Goal: Transaction & Acquisition: Purchase product/service

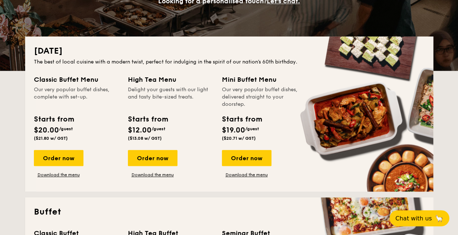
scroll to position [109, 0]
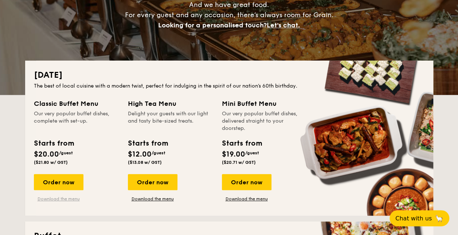
click at [71, 200] on link "Download the menu" at bounding box center [59, 199] width 50 height 6
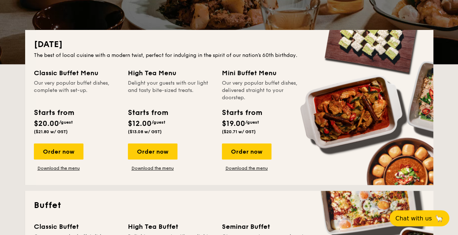
scroll to position [255, 0]
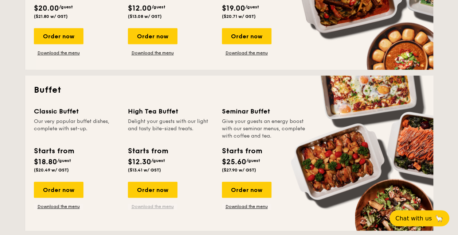
click at [159, 207] on link "Download the menu" at bounding box center [153, 206] width 50 height 6
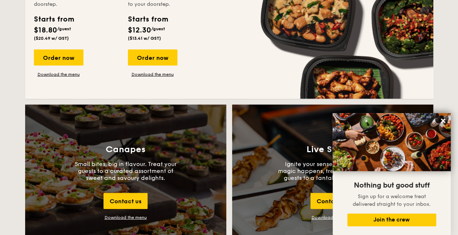
scroll to position [620, 0]
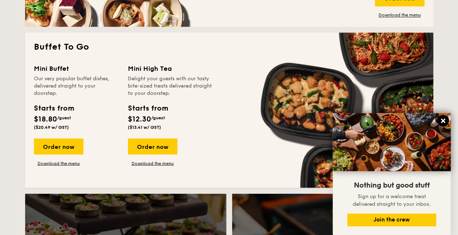
click at [443, 120] on icon at bounding box center [443, 120] width 4 height 4
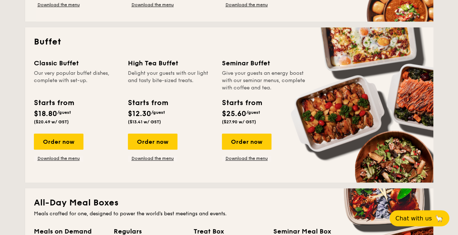
scroll to position [292, 0]
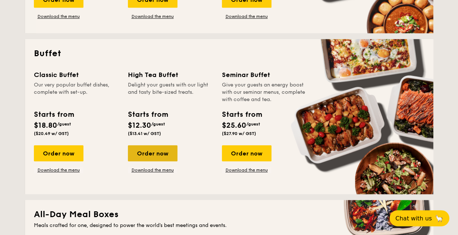
click at [164, 157] on div "Order now" at bounding box center [153, 153] width 50 height 16
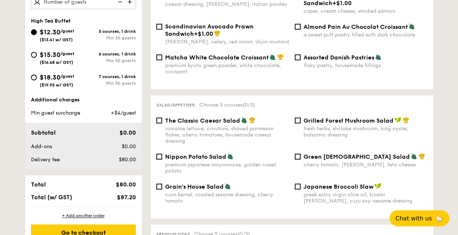
scroll to position [219, 0]
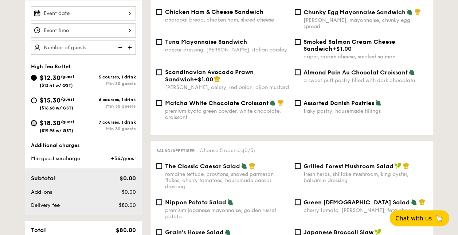
click at [34, 124] on input "$18.30 /guest ($19.95 w/ GST) 7 courses, 1 drink Min 30 guests" at bounding box center [34, 123] width 6 height 6
radio input "true"
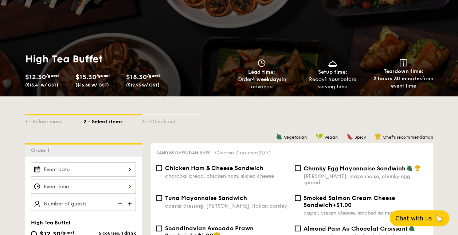
scroll to position [73, 0]
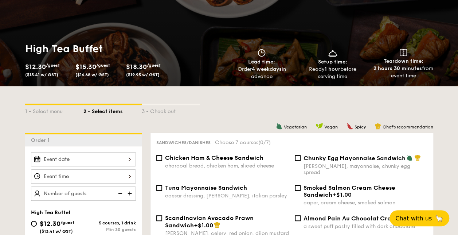
click at [130, 160] on div at bounding box center [83, 159] width 105 height 14
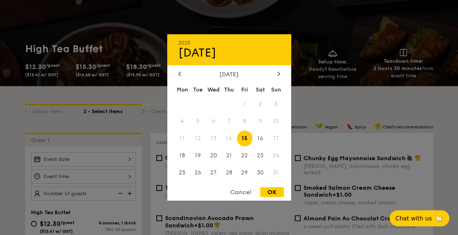
click at [130, 160] on div at bounding box center [229, 117] width 458 height 235
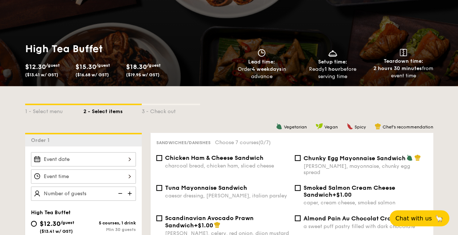
click at [130, 159] on div at bounding box center [83, 159] width 105 height 14
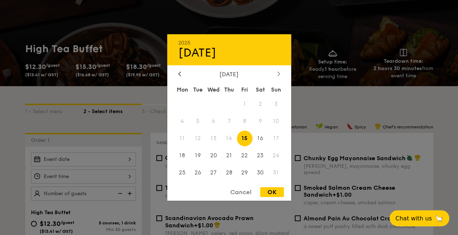
click at [280, 71] on icon at bounding box center [278, 73] width 3 height 5
click at [278, 74] on icon at bounding box center [278, 73] width 3 height 5
click at [279, 71] on div at bounding box center [279, 74] width 7 height 7
click at [181, 72] on div at bounding box center [179, 74] width 7 height 7
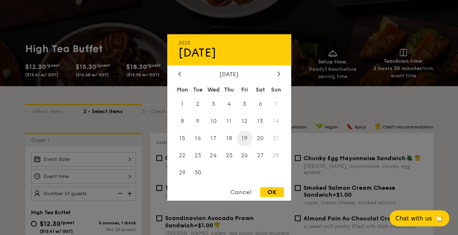
click at [243, 139] on span "19" at bounding box center [245, 138] width 16 height 16
click at [266, 192] on div "OK" at bounding box center [272, 192] width 24 height 10
type input "Sep 19, 2025"
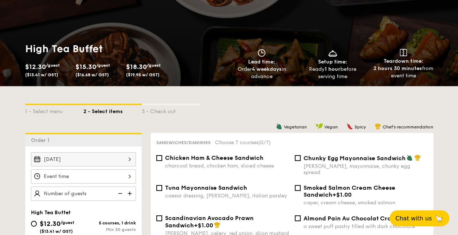
click at [129, 176] on div at bounding box center [83, 176] width 105 height 14
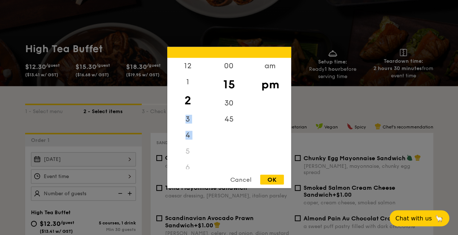
drag, startPoint x: 186, startPoint y: 152, endPoint x: 196, endPoint y: 98, distance: 55.7
click at [196, 98] on div "12 1 2 3 4 5 6 7 8 9 10 11" at bounding box center [187, 113] width 41 height 111
click at [189, 121] on div "3" at bounding box center [187, 121] width 41 height 21
click at [188, 133] on div "4" at bounding box center [187, 137] width 41 height 21
click at [192, 88] on div "1" at bounding box center [187, 84] width 41 height 21
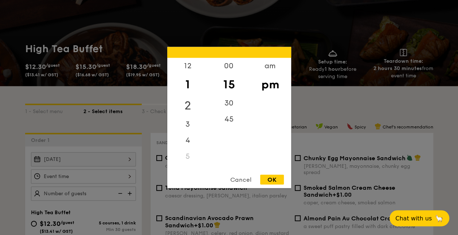
click at [191, 100] on div "2" at bounding box center [187, 105] width 41 height 21
click at [190, 124] on div "3" at bounding box center [187, 121] width 41 height 21
click at [187, 142] on div "4" at bounding box center [187, 137] width 41 height 21
click at [190, 156] on div "5" at bounding box center [187, 151] width 41 height 16
click at [187, 151] on div "5" at bounding box center [187, 151] width 41 height 16
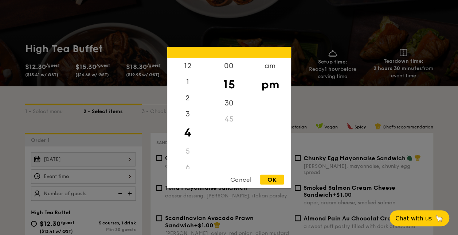
click at [226, 118] on div "45" at bounding box center [229, 119] width 41 height 16
click at [231, 102] on div "30" at bounding box center [229, 105] width 41 height 21
click at [145, 28] on div at bounding box center [229, 117] width 458 height 235
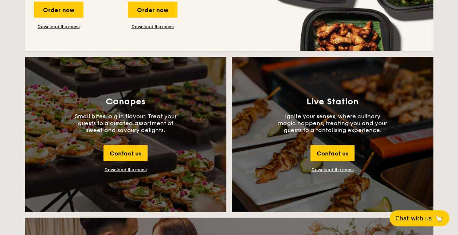
scroll to position [760, 0]
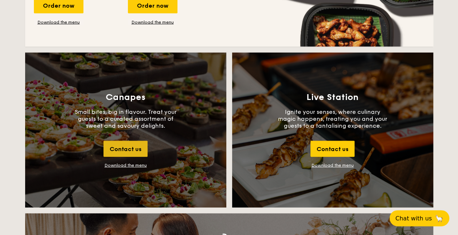
click at [128, 154] on div "Contact us" at bounding box center [126, 149] width 44 height 16
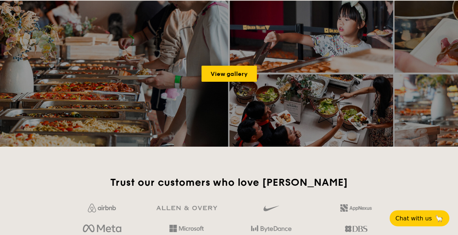
scroll to position [1412, 0]
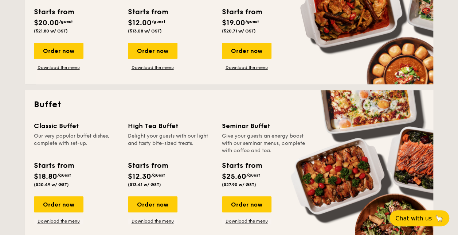
scroll to position [255, 0]
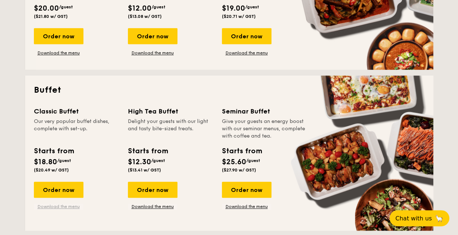
click at [69, 203] on link "Download the menu" at bounding box center [59, 206] width 50 height 6
click at [45, 189] on div "Order now" at bounding box center [59, 190] width 50 height 16
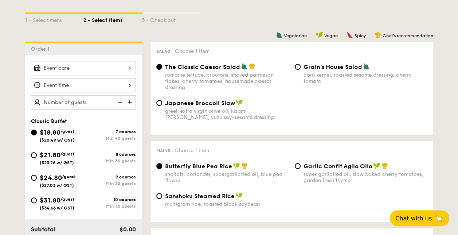
scroll to position [182, 0]
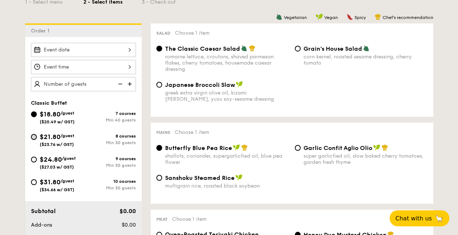
click at [34, 135] on input "$21.80 /guest ($23.76 w/ GST) 8 courses Min 30 guests" at bounding box center [34, 137] width 6 height 6
radio input "true"
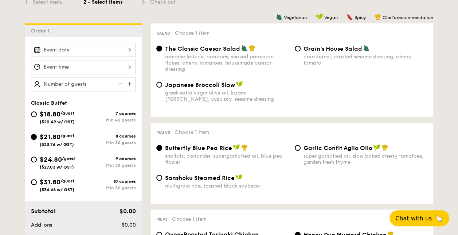
radio input "true"
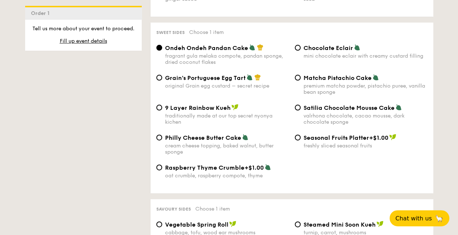
scroll to position [1021, 0]
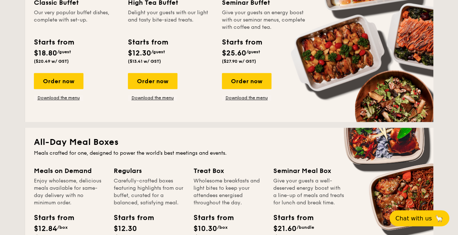
scroll to position [323, 0]
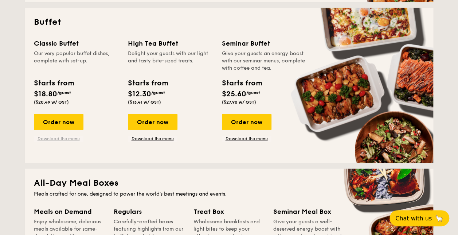
click at [67, 140] on link "Download the menu" at bounding box center [59, 139] width 50 height 6
